Goal: Check status: Check status

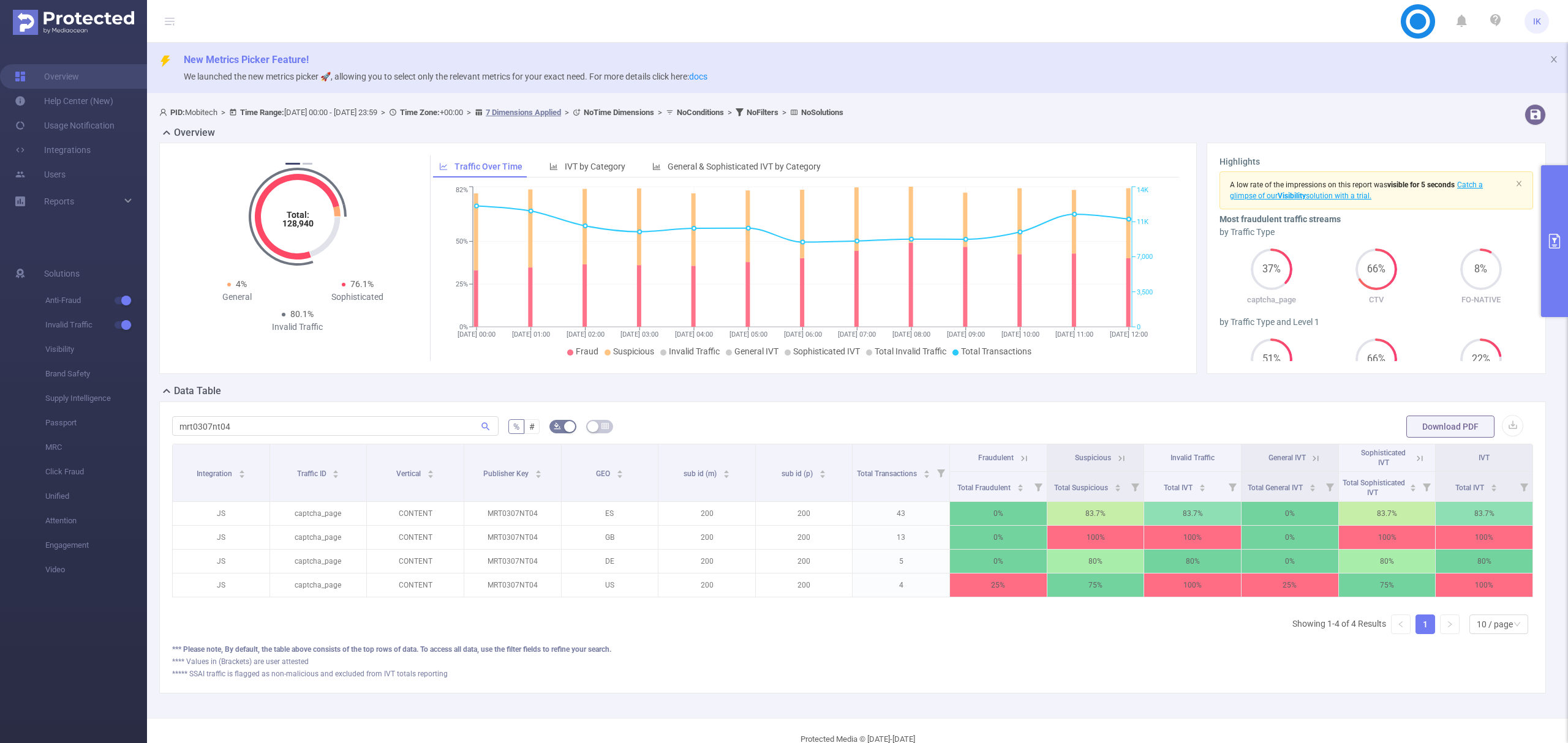
scroll to position [0, 3]
click at [221, 426] on input "mrt0307nt04" at bounding box center [335, 425] width 327 height 19
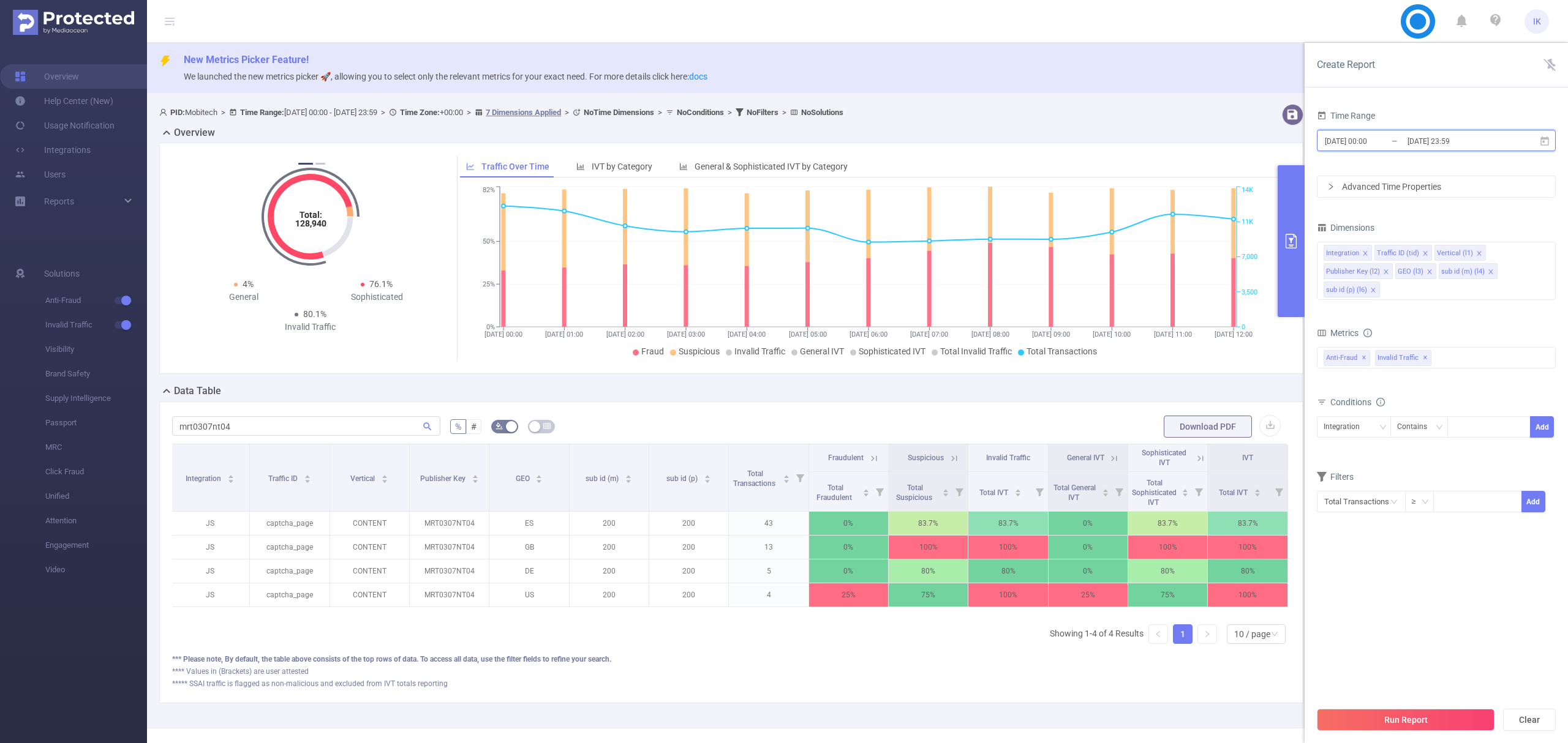
click at [1547, 141] on icon at bounding box center [1545, 142] width 11 height 11
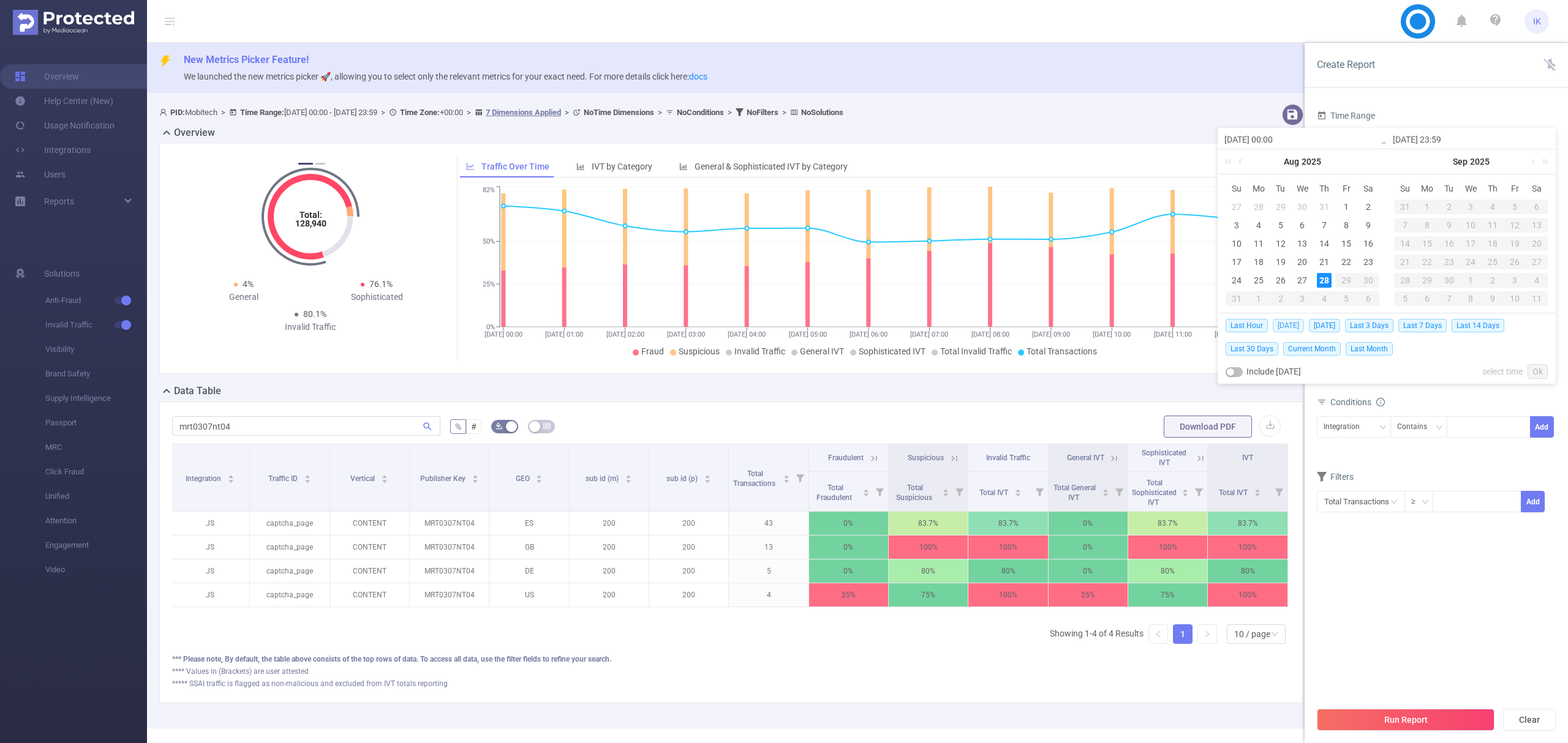
click at [1289, 324] on span "[DATE]" at bounding box center [1288, 326] width 31 height 13
type input "[DATE] 00:00"
type input "[DATE] 23:59"
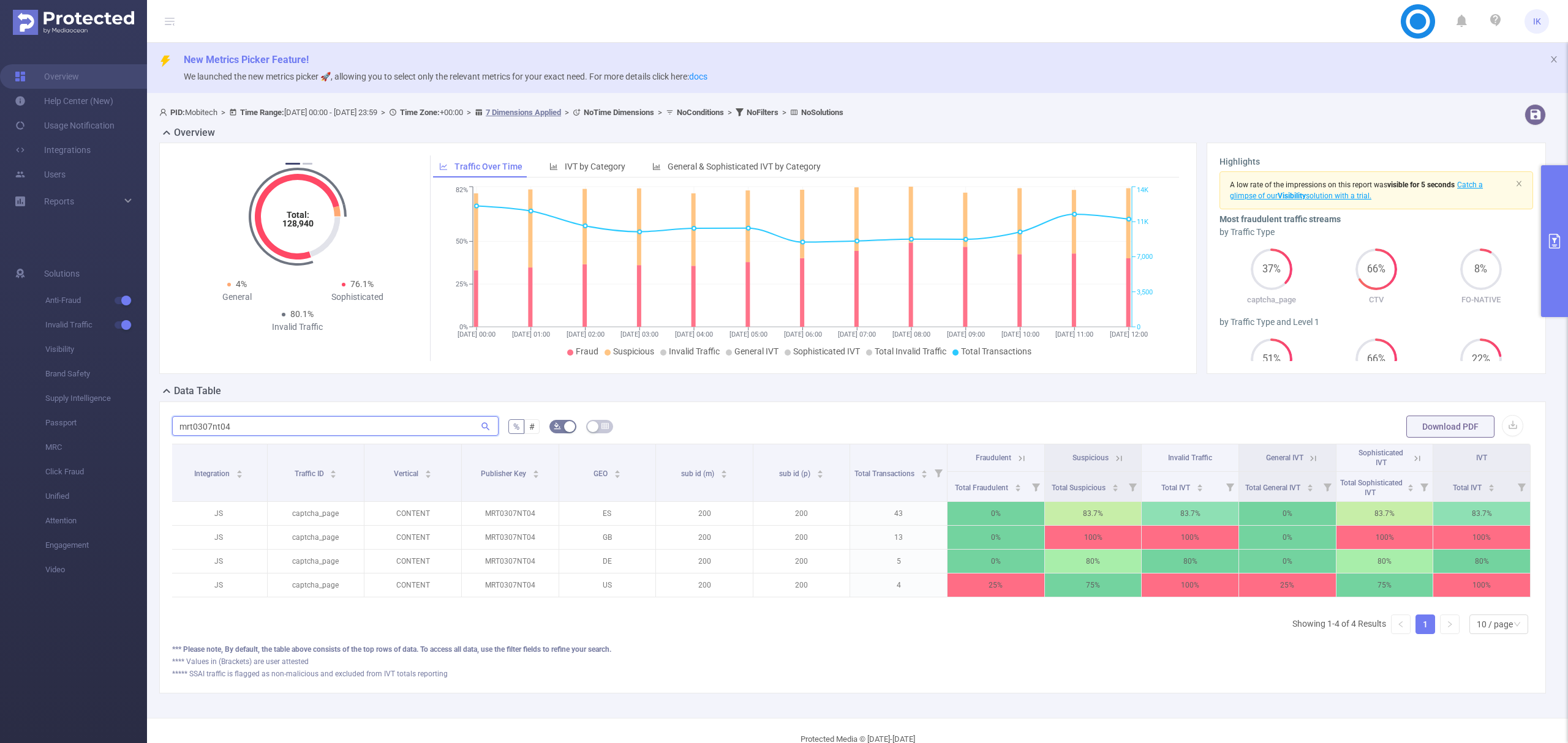
click at [208, 419] on input "mrt0307nt04" at bounding box center [335, 425] width 327 height 19
paste input "sx1108"
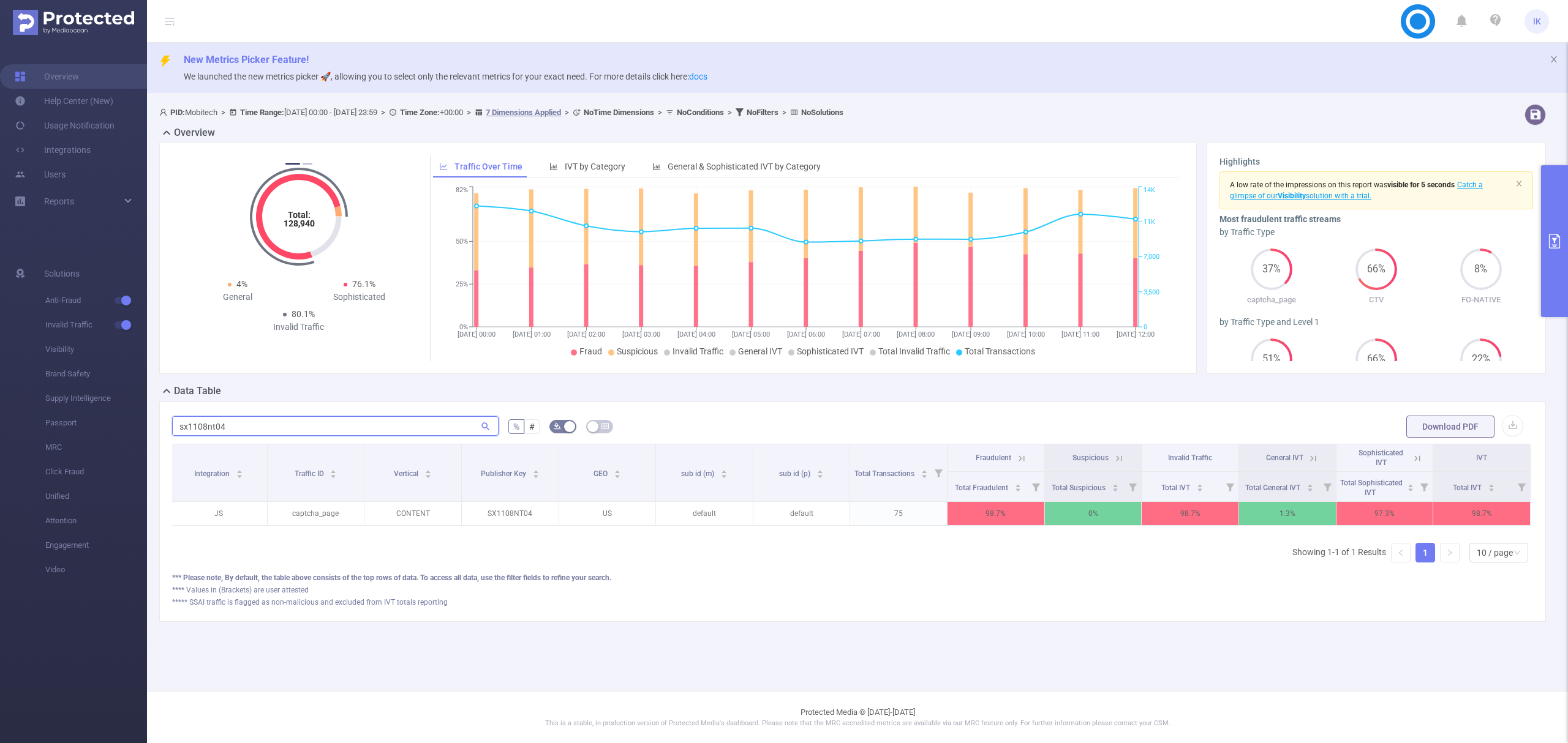
type input "sx1108nt04"
click at [1017, 454] on icon at bounding box center [1021, 459] width 11 height 11
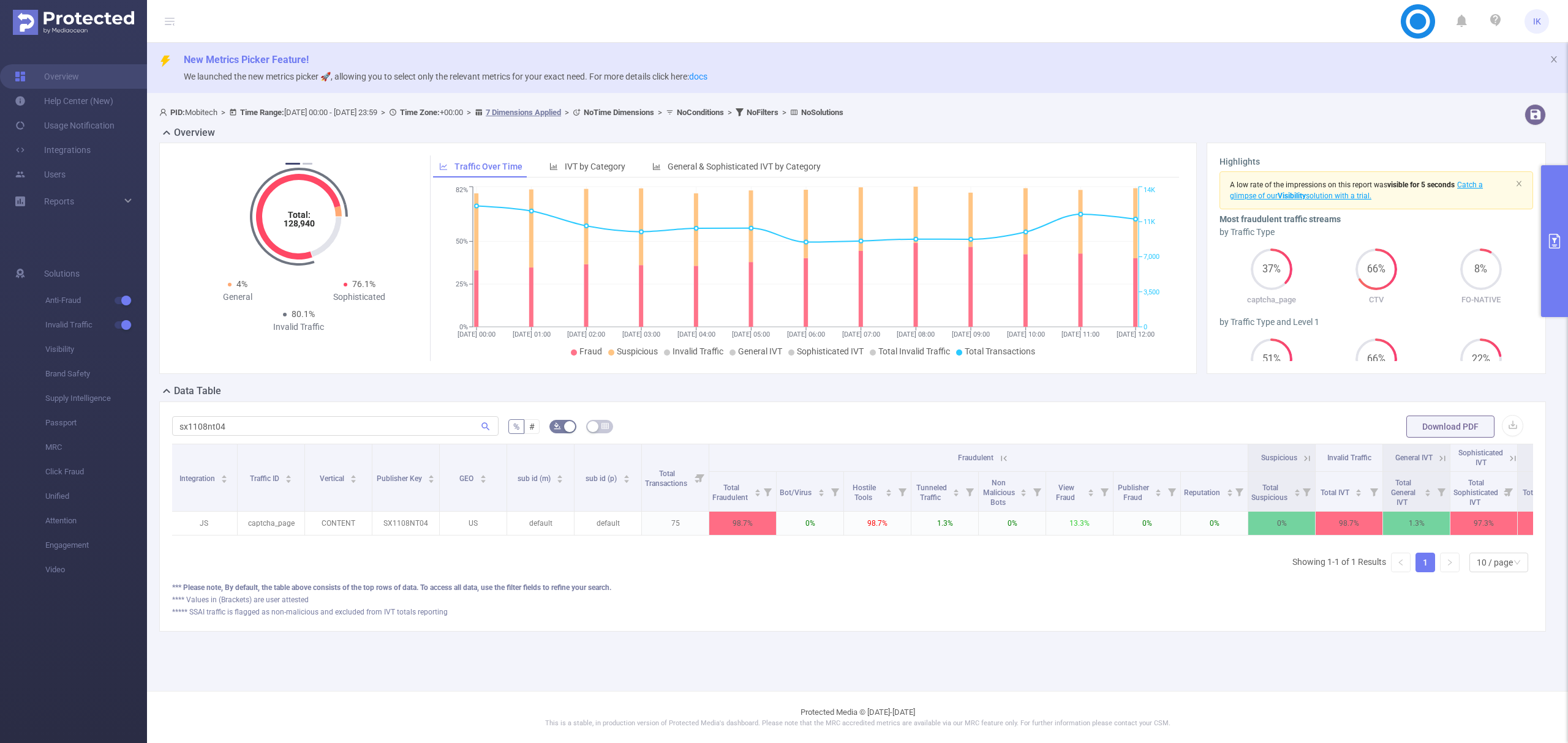
click at [1003, 458] on icon at bounding box center [1004, 459] width 11 height 11
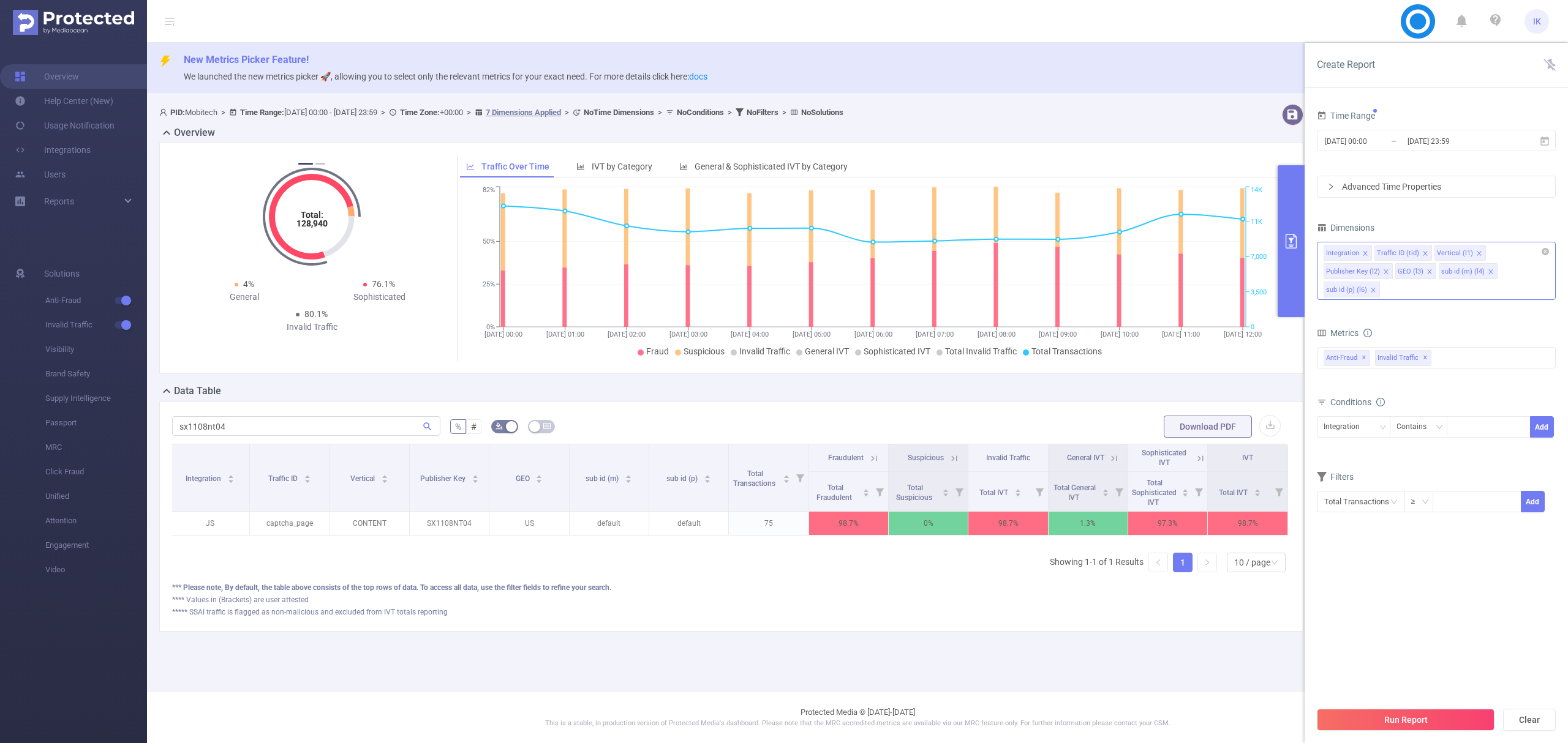
click at [1488, 273] on icon "icon: close" at bounding box center [1491, 271] width 6 height 6
click at [1486, 270] on icon "icon: close" at bounding box center [1488, 271] width 6 height 6
click at [1410, 718] on button "Run Report" at bounding box center [1406, 720] width 178 height 22
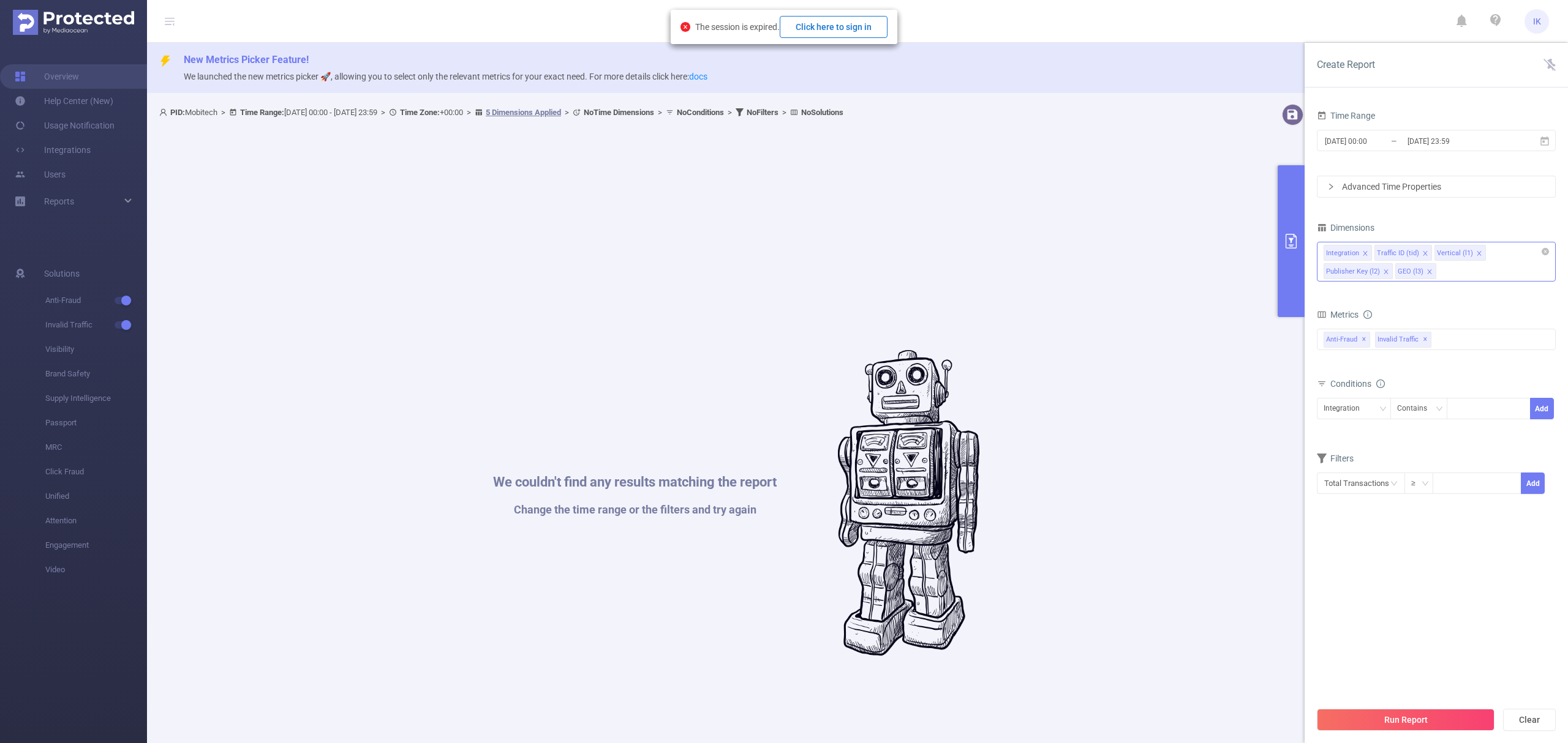
click at [859, 30] on button "Click here to sign in" at bounding box center [834, 27] width 108 height 22
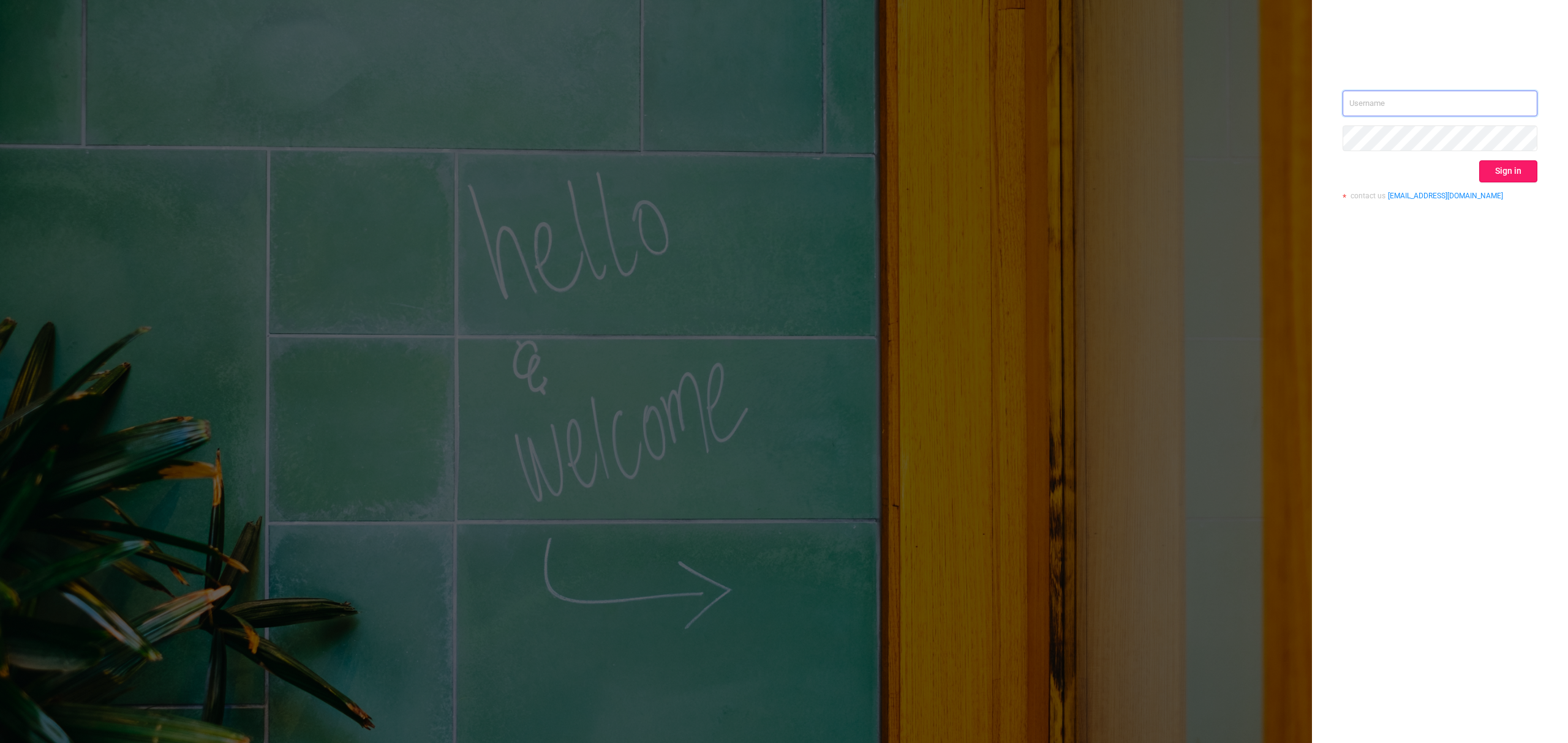
type input "ido@mobitech.io"
click at [1497, 170] on button "Sign in" at bounding box center [1509, 171] width 59 height 22
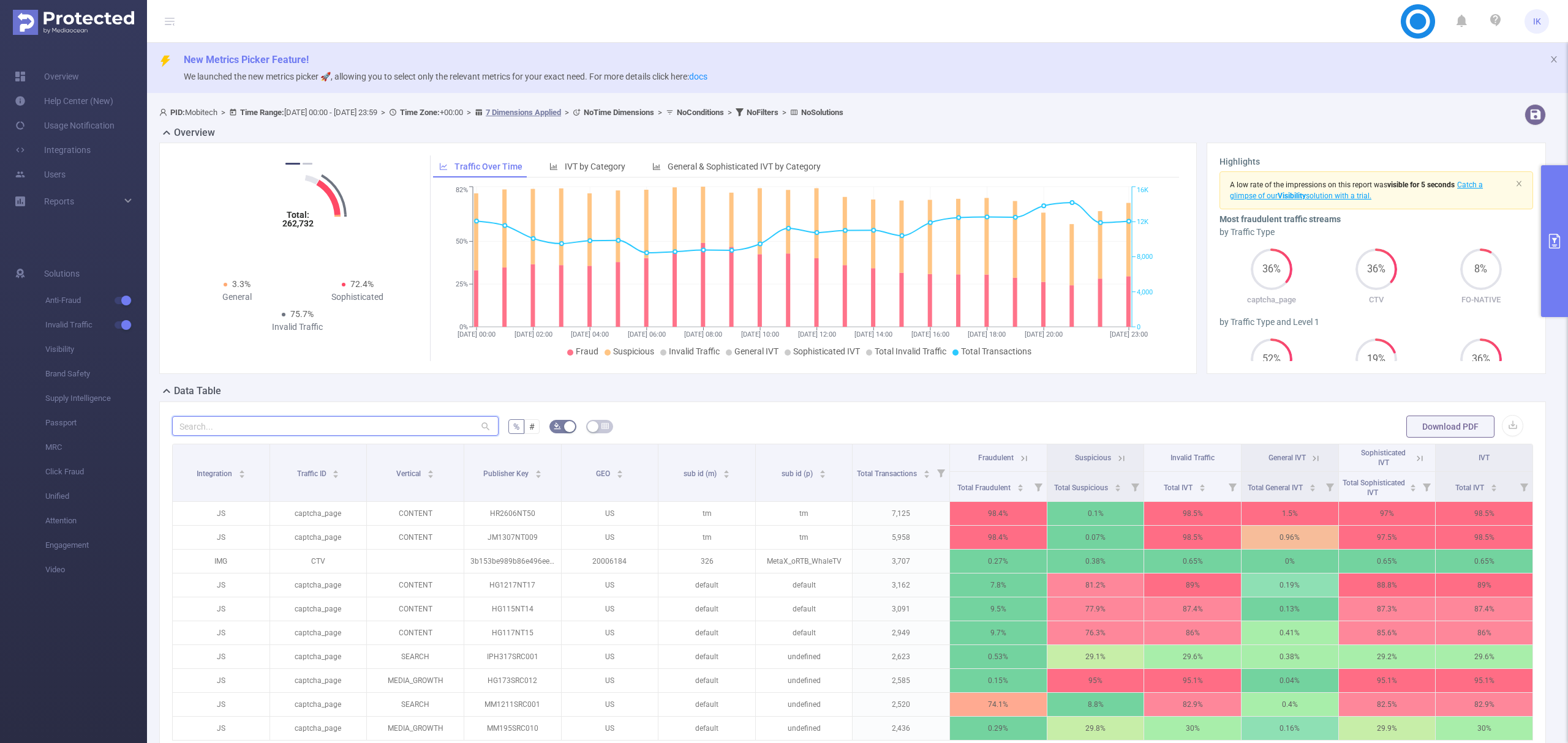
click at [396, 427] on input "text" at bounding box center [335, 425] width 327 height 19
paste input "sx1108nt04"
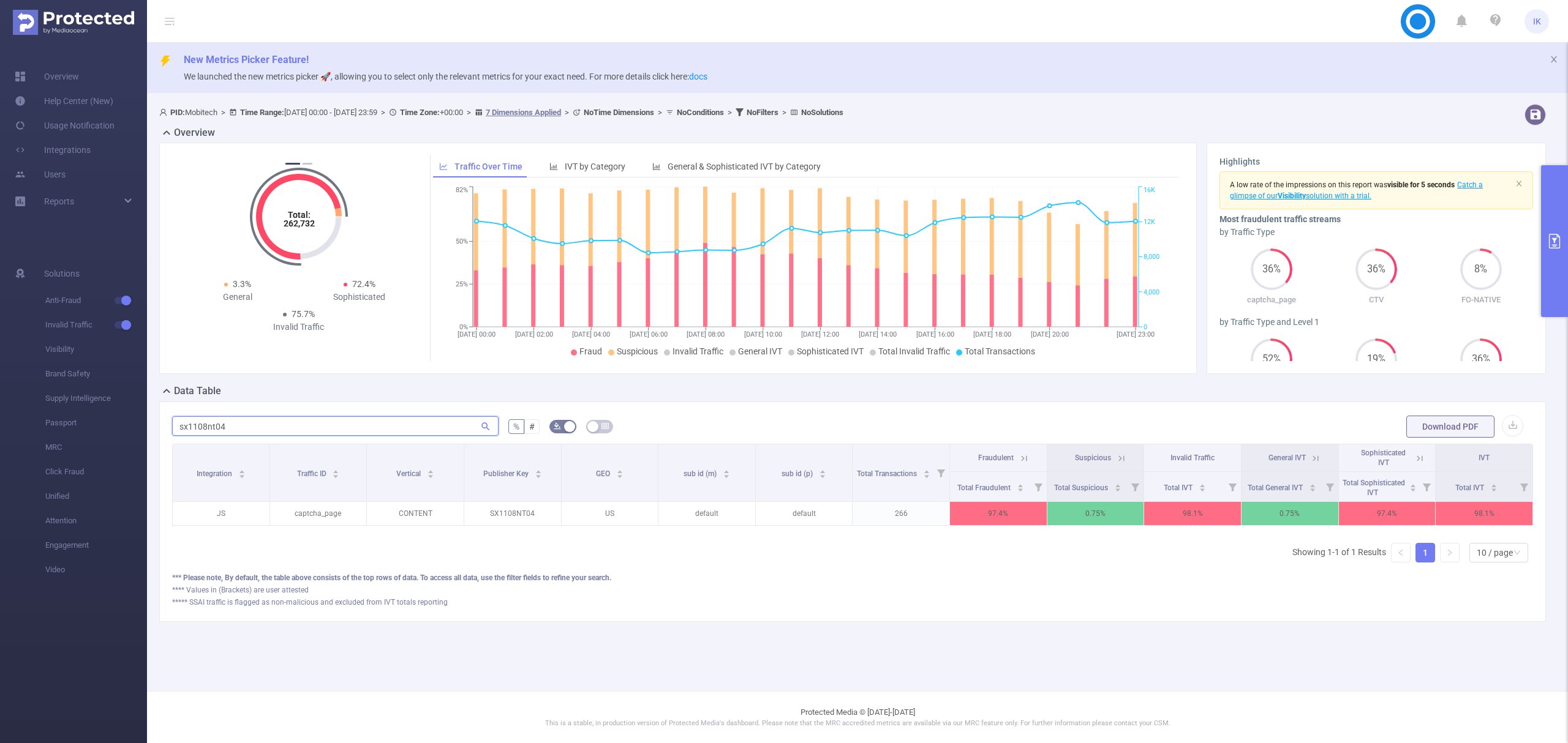
type input "sx1108nt04"
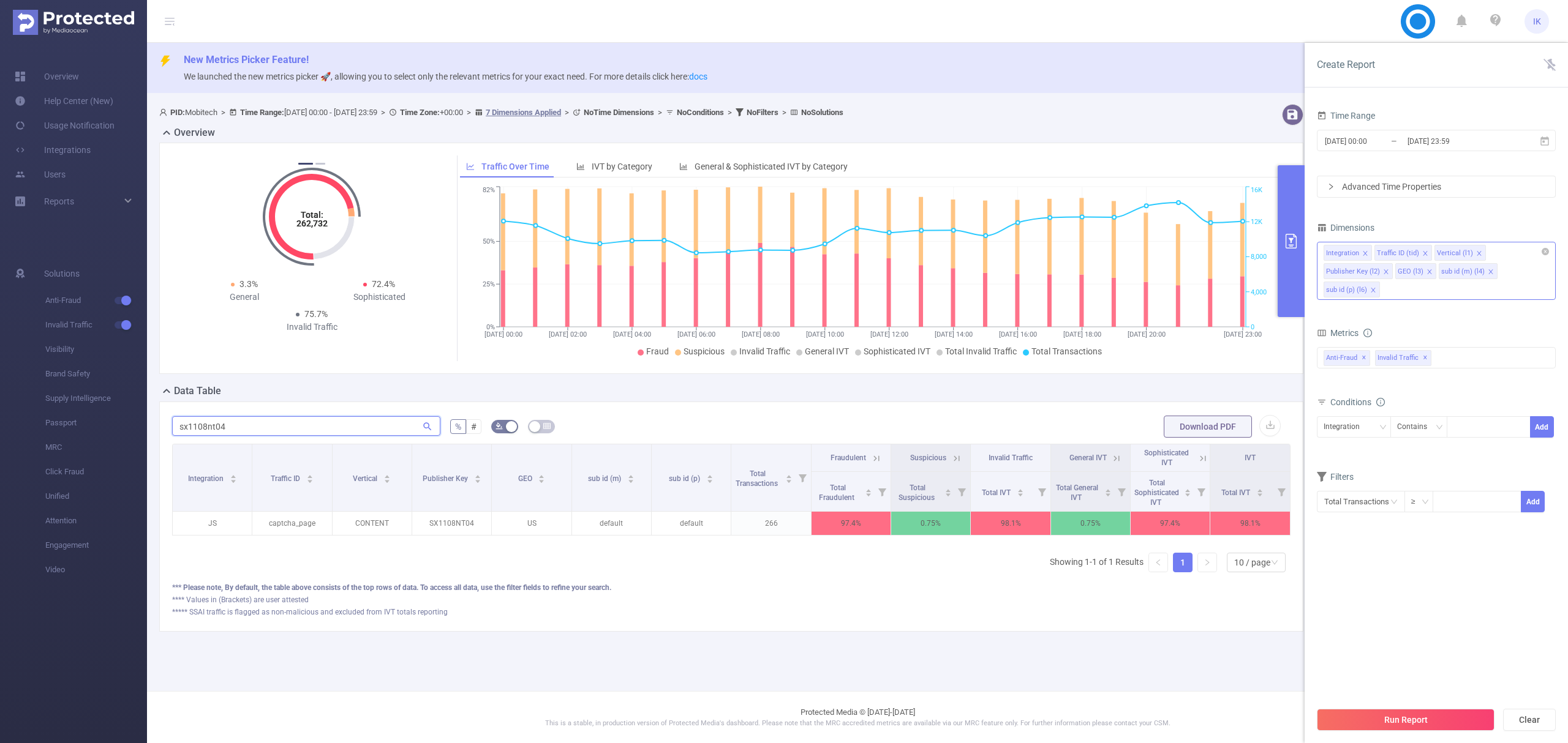
click at [1488, 270] on icon "icon: close" at bounding box center [1491, 271] width 6 height 6
click at [1486, 275] on icon "icon: close" at bounding box center [1488, 271] width 6 height 6
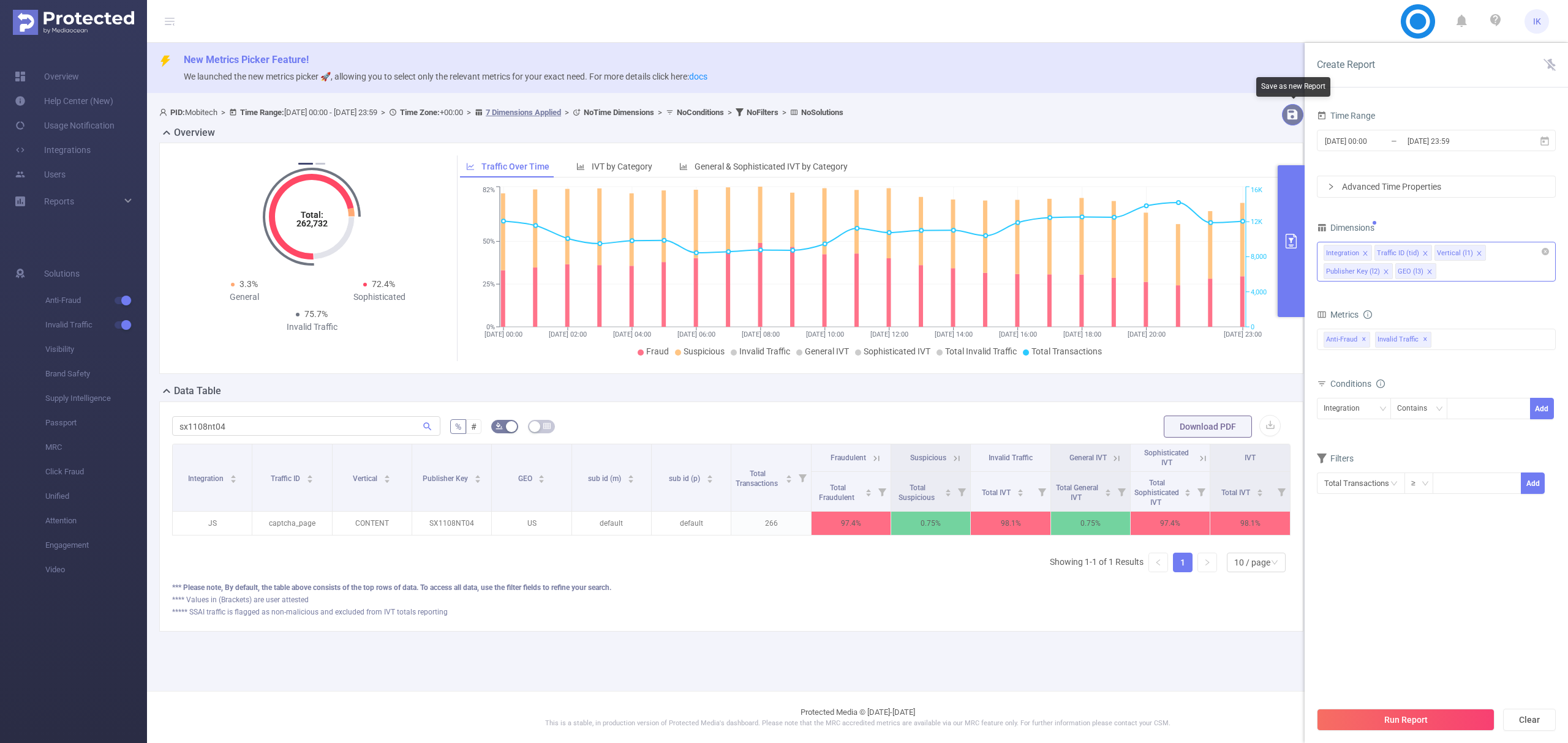
click at [1295, 110] on button "button" at bounding box center [1293, 115] width 21 height 21
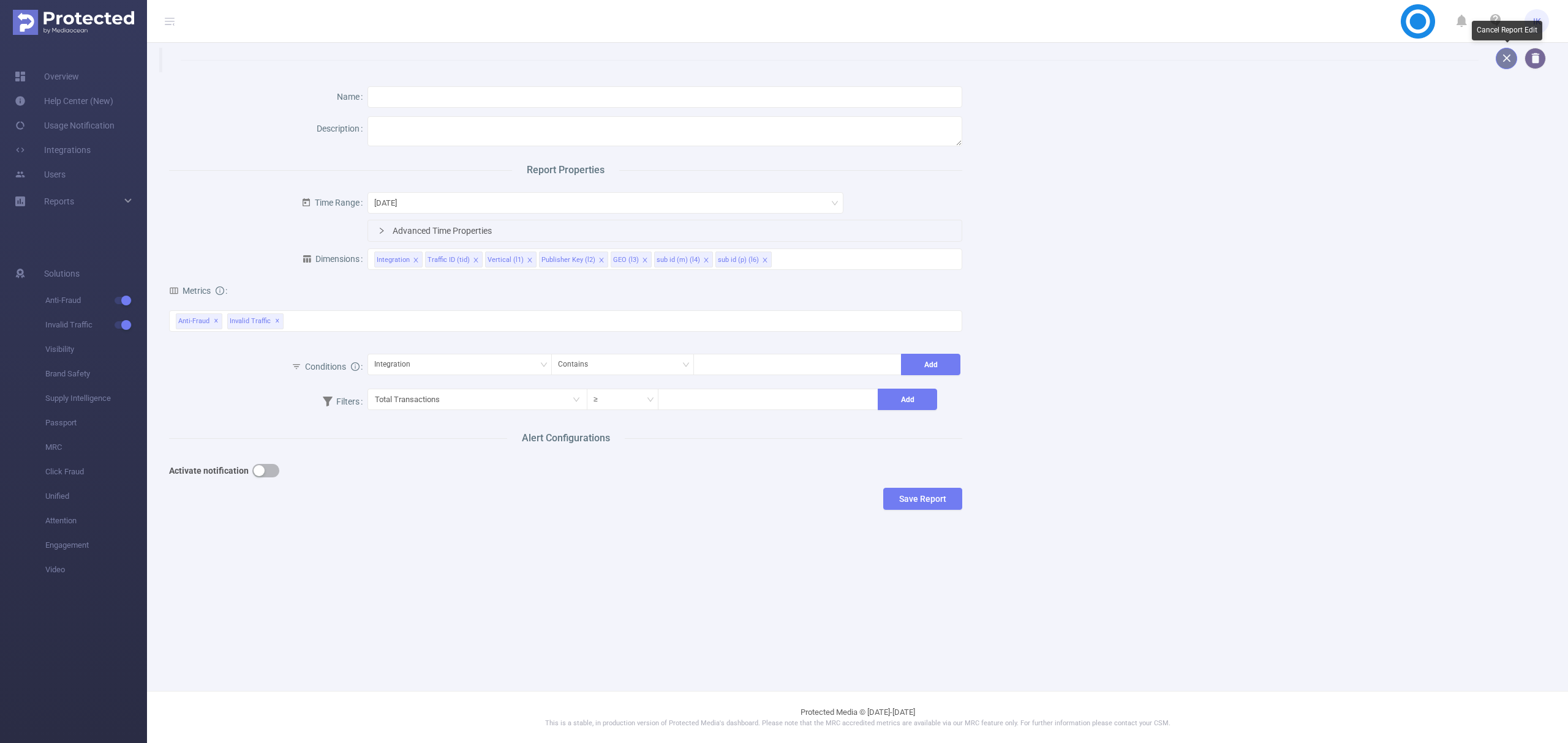
click at [1507, 62] on button "button" at bounding box center [1507, 58] width 21 height 21
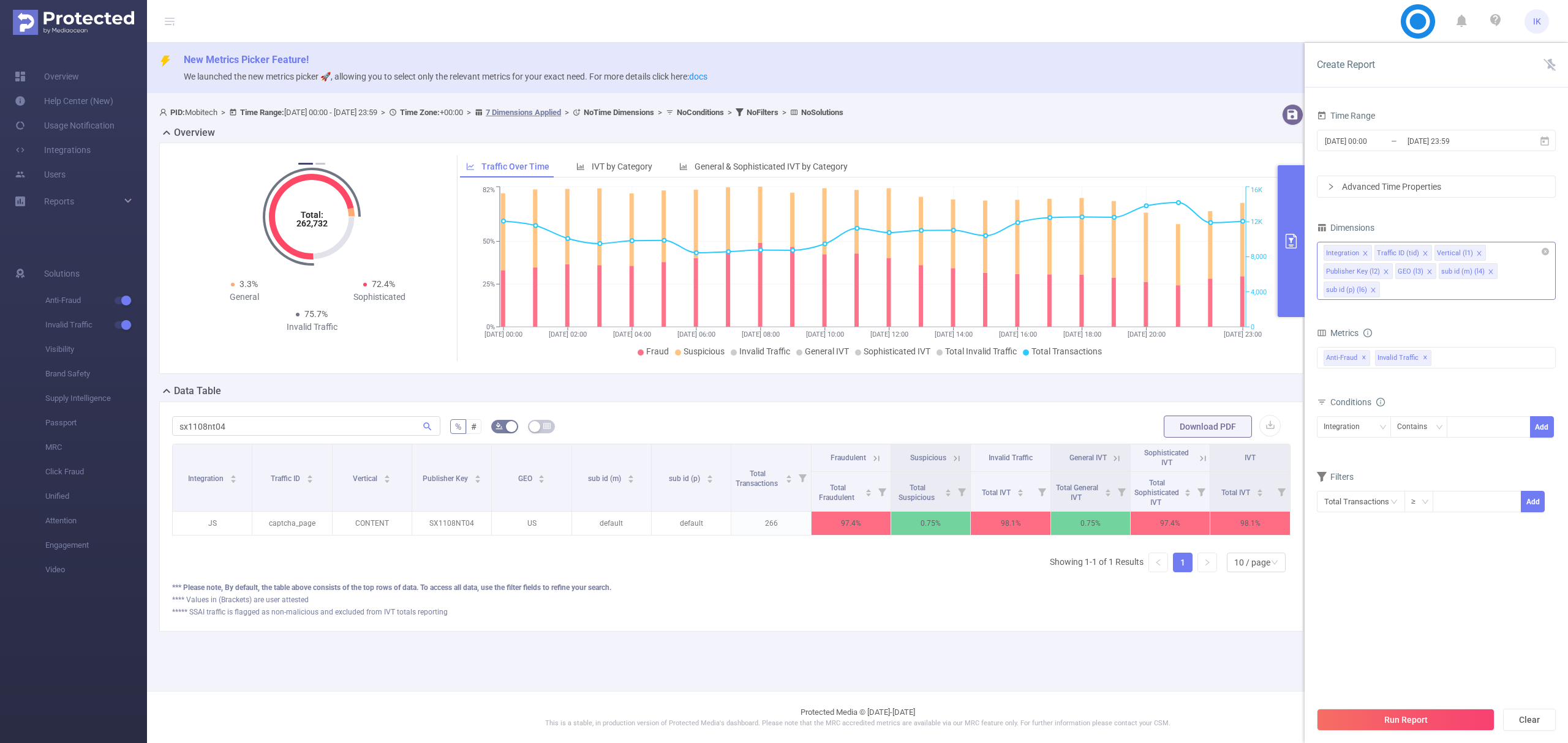
click at [1490, 269] on icon "icon: close" at bounding box center [1491, 271] width 6 height 6
click at [1486, 269] on icon "icon: close" at bounding box center [1488, 271] width 6 height 6
click at [1428, 711] on button "Run Report" at bounding box center [1406, 720] width 178 height 22
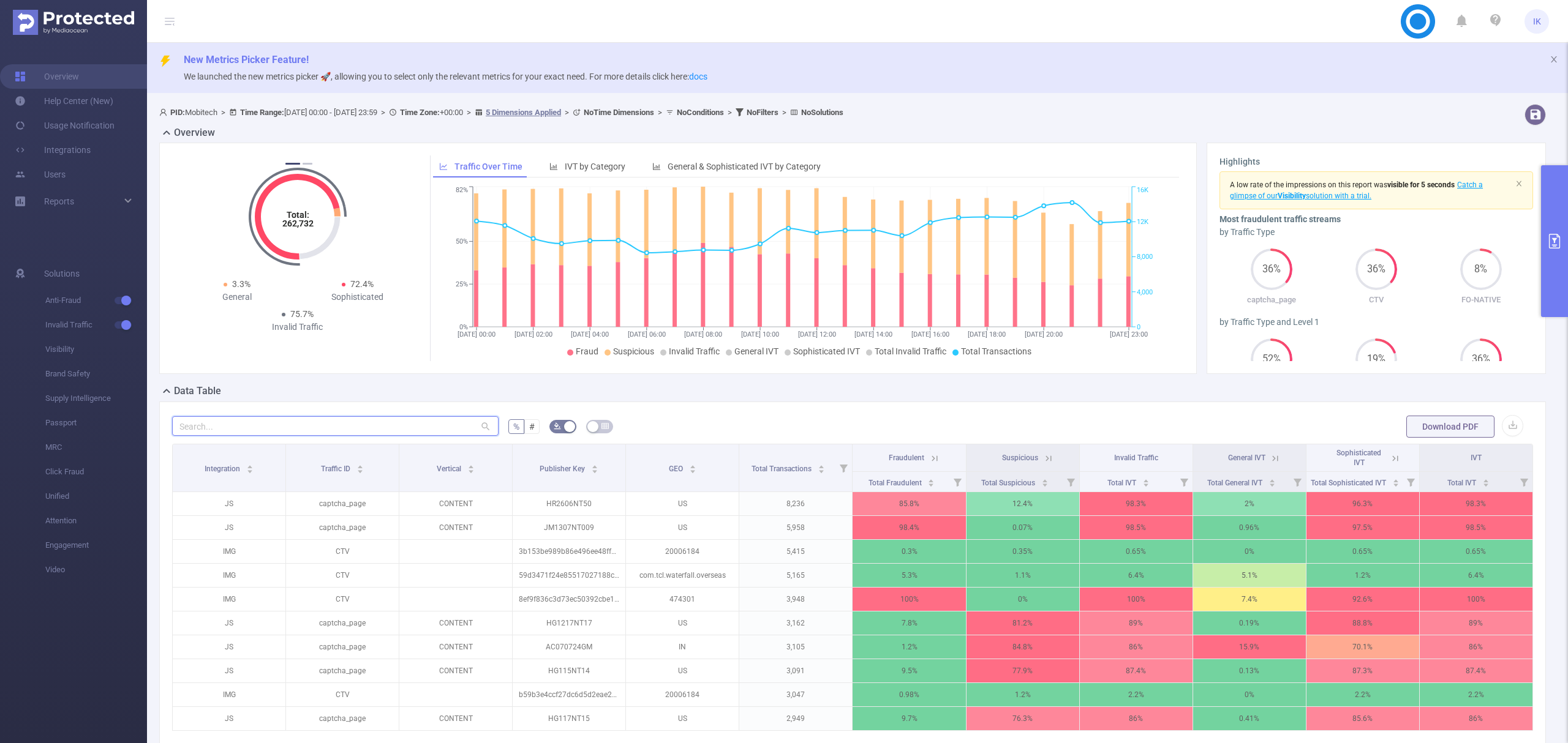
click at [442, 427] on input "text" at bounding box center [335, 425] width 327 height 19
paste input "sx1108nt04"
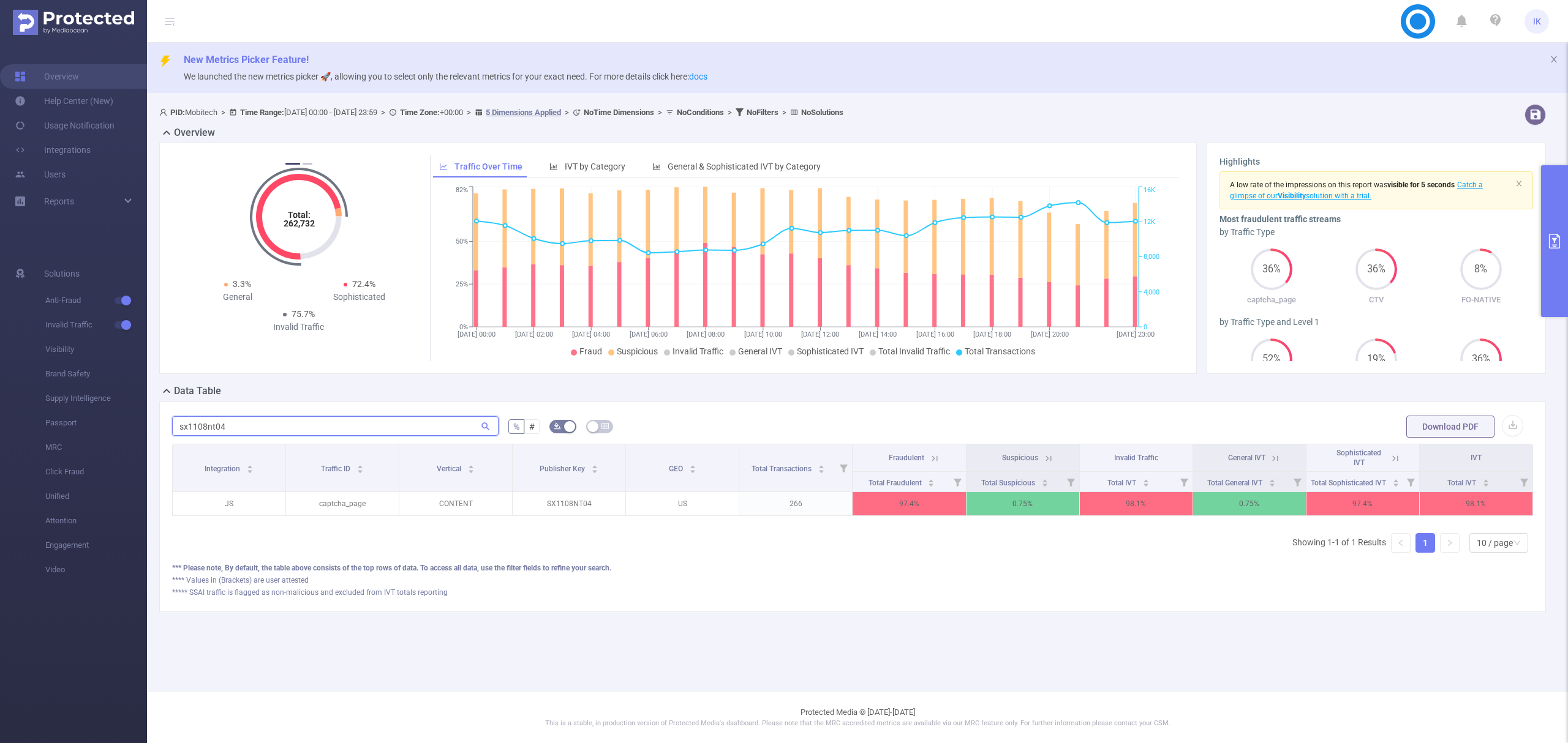
type input "sx1108nt04"
